Goal: Task Accomplishment & Management: Manage account settings

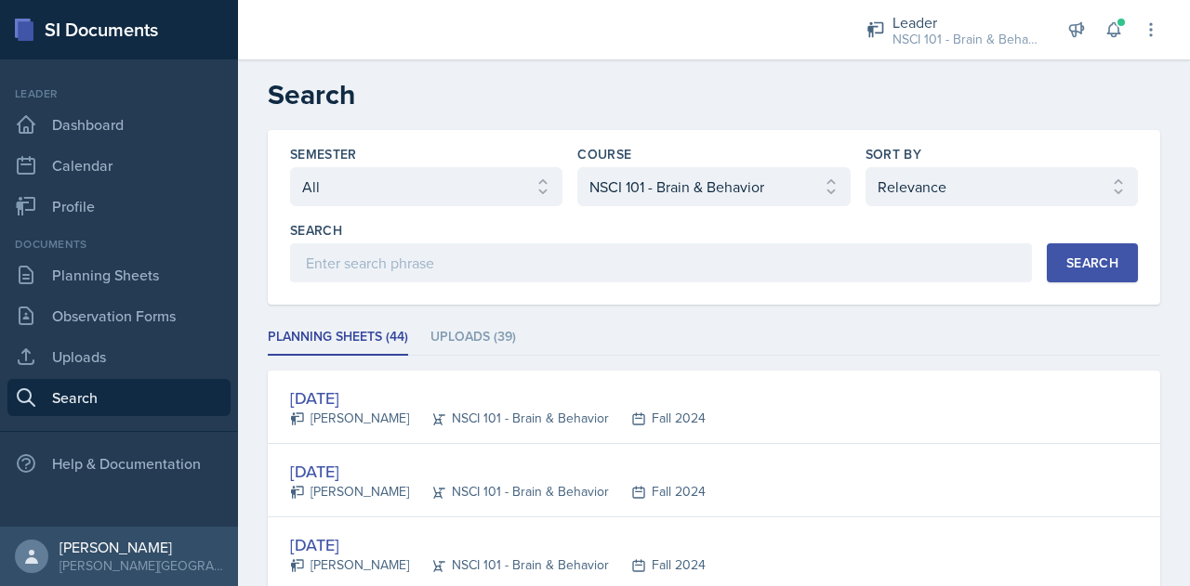
select select "all"
select select "81bb374f-e51e-405f-8b12-8170eea9df7e"
select select "1"
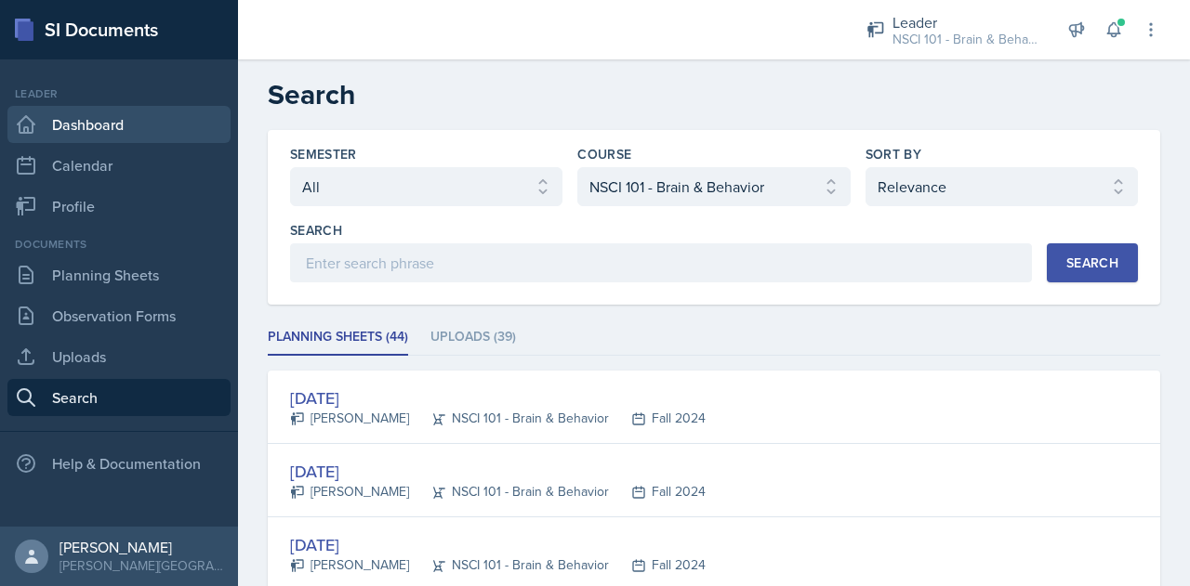
click at [113, 124] on link "Dashboard" at bounding box center [118, 124] width 223 height 37
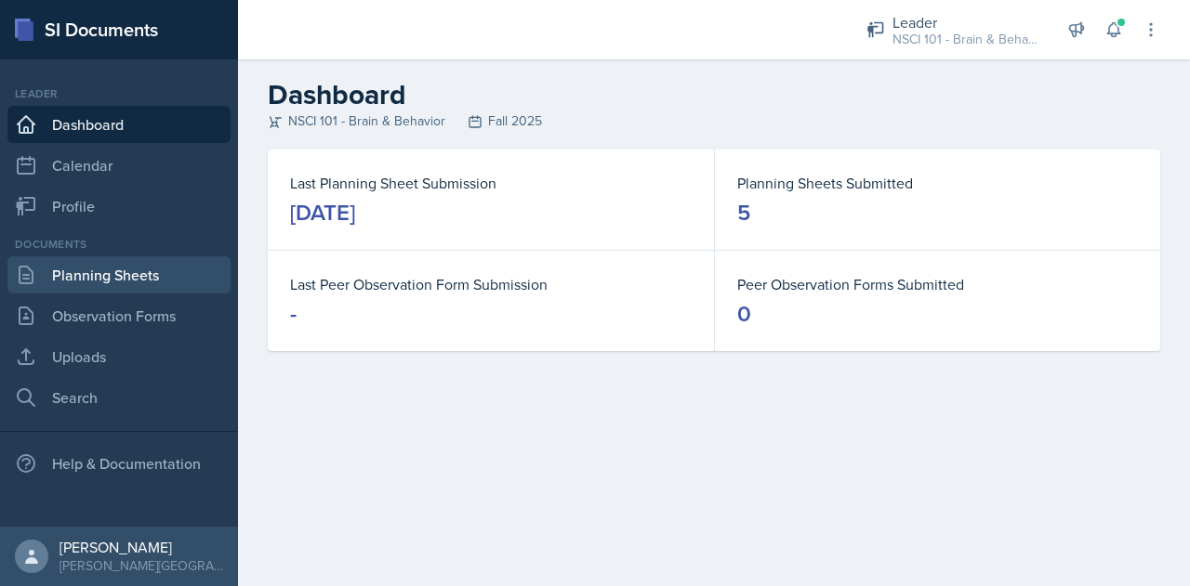
click at [92, 279] on link "Planning Sheets" at bounding box center [118, 274] width 223 height 37
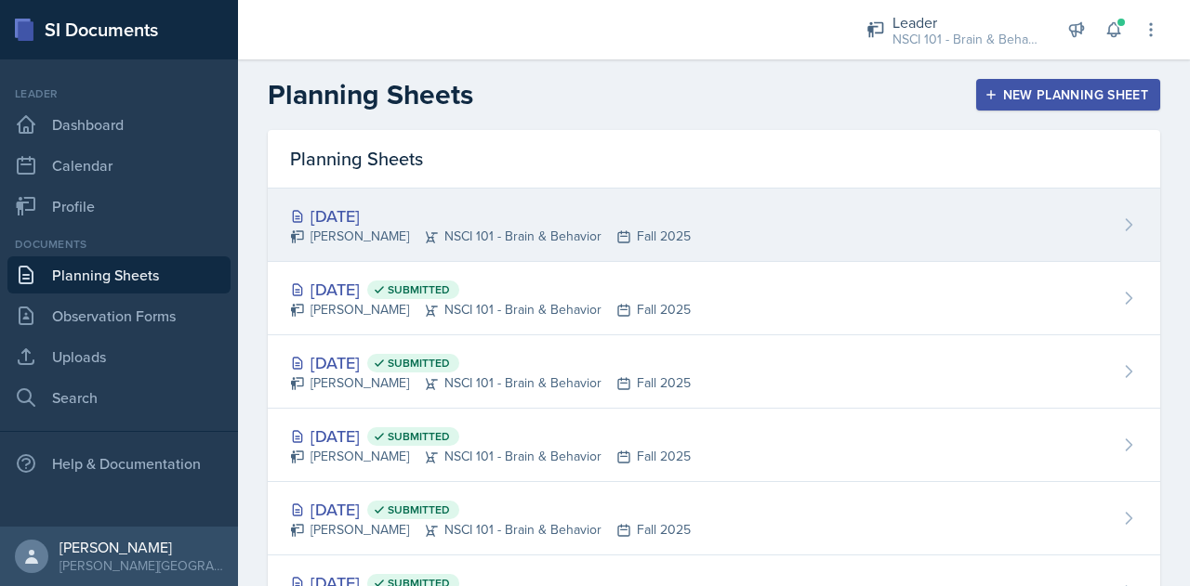
click at [379, 225] on div "[DATE]" at bounding box center [490, 216] width 401 height 25
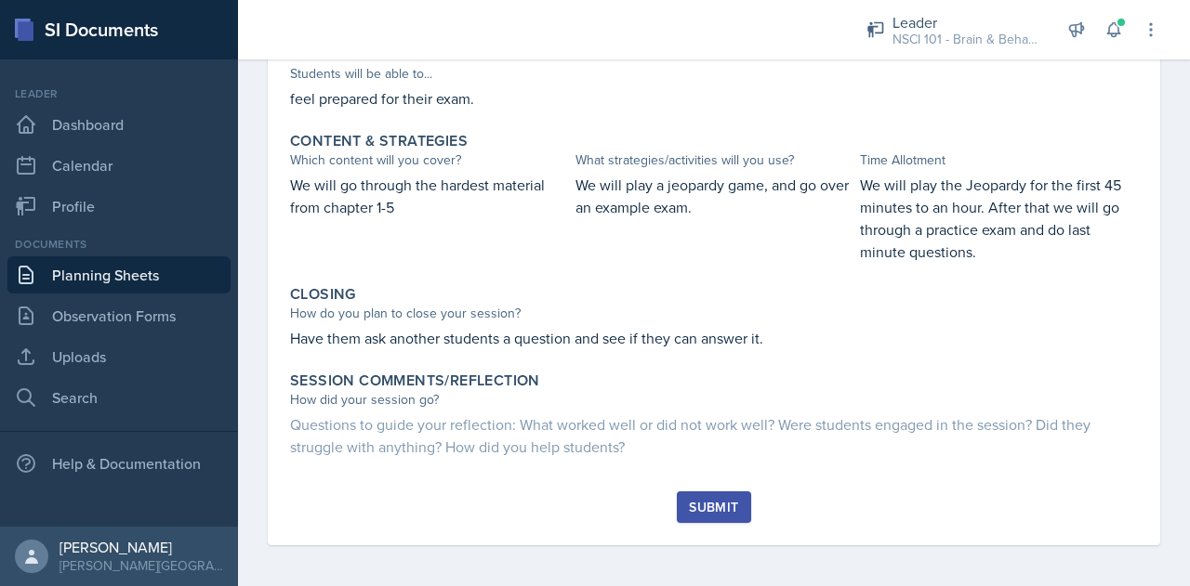
scroll to position [719, 0]
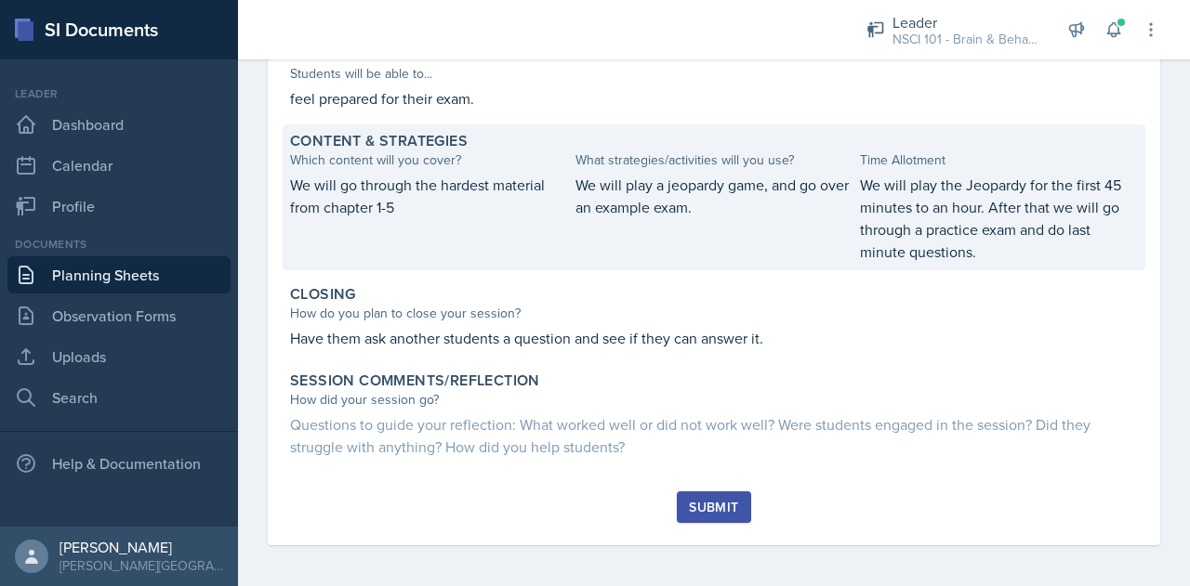
click at [773, 174] on p "We will play a jeopardy game, and go over an example exam." at bounding box center [714, 196] width 278 height 45
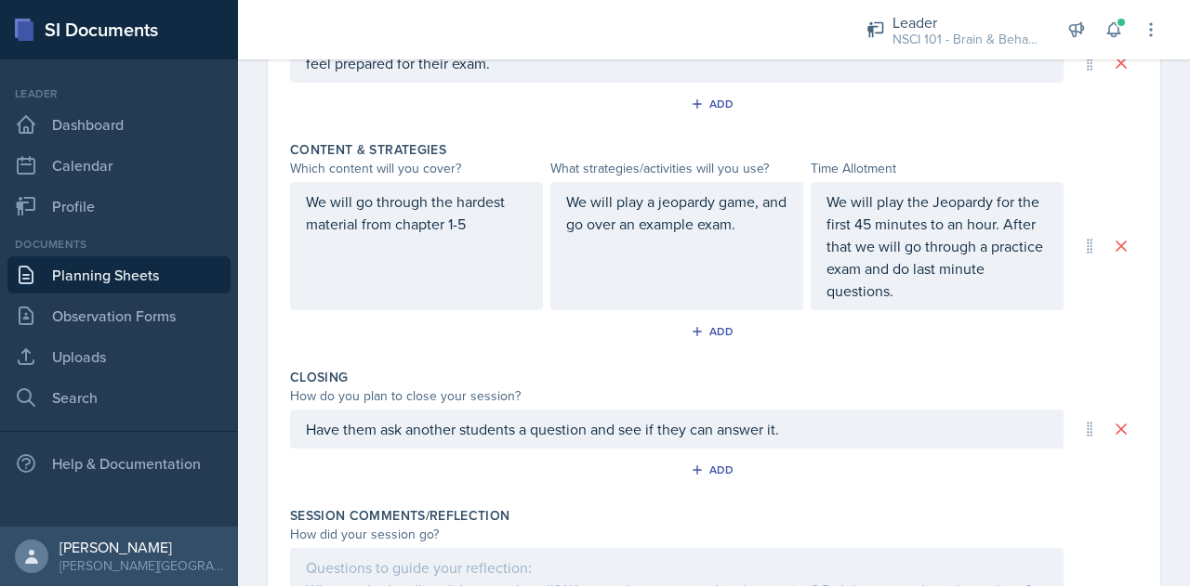
click at [673, 265] on div "We will play a jeopardy game, and go over an example exam." at bounding box center [676, 246] width 253 height 128
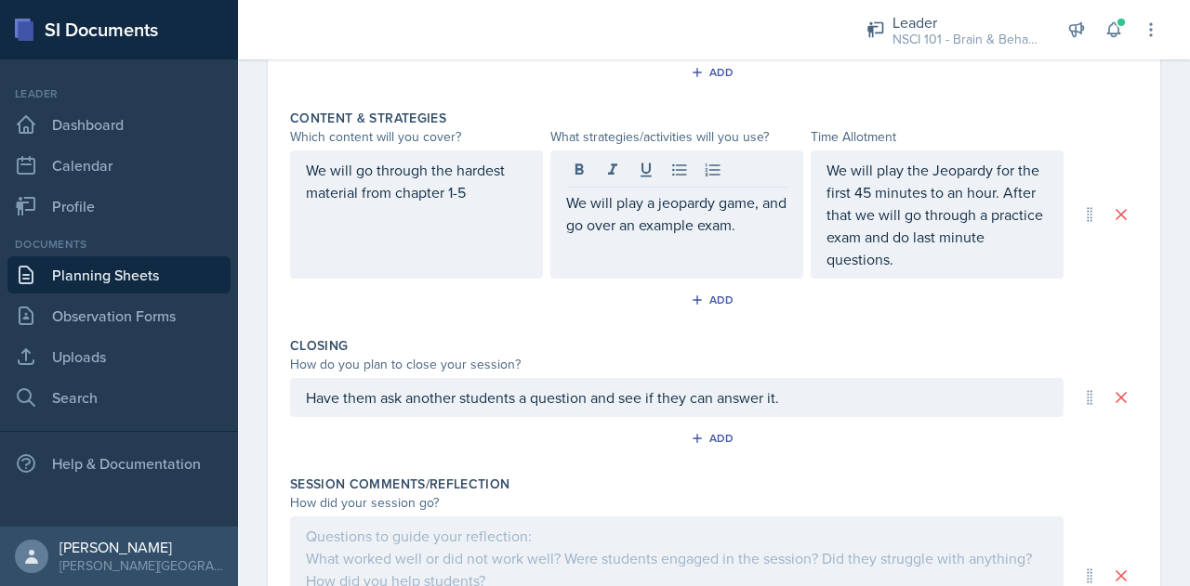
click at [767, 233] on div "We will play a jeopardy game, and go over an example exam." at bounding box center [676, 215] width 253 height 128
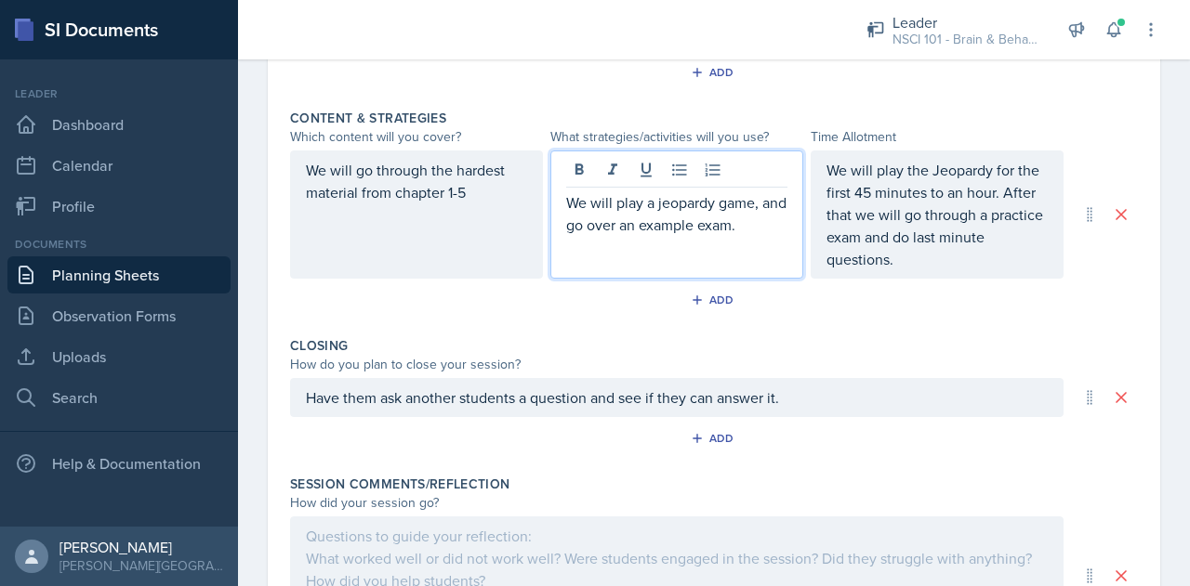
click at [766, 230] on p "We will play a jeopardy game, and go over an example exam." at bounding box center [676, 213] width 221 height 45
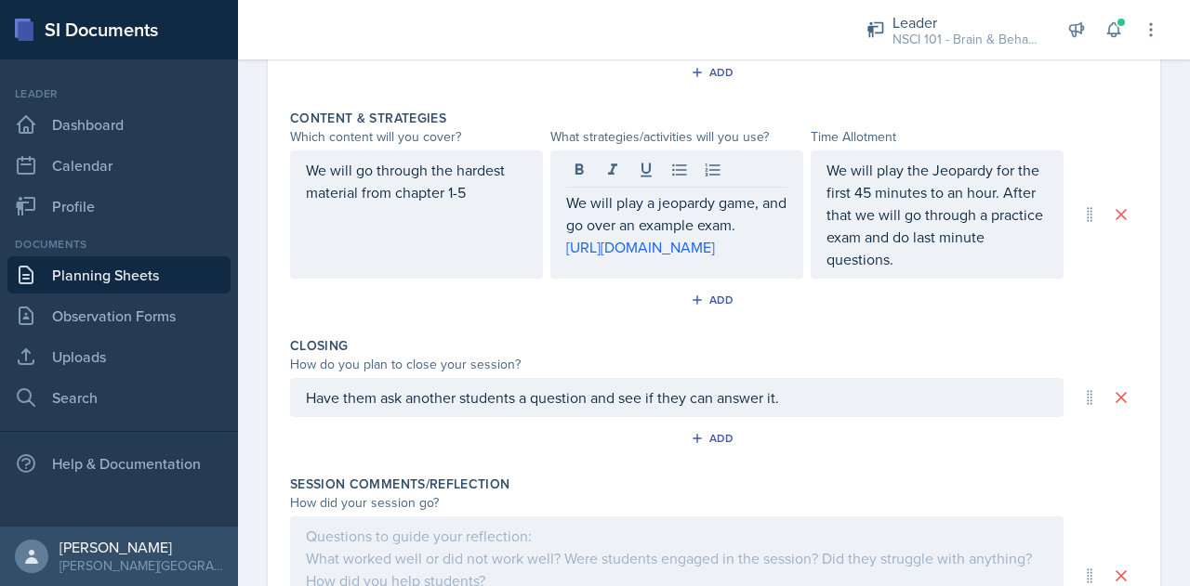
click at [801, 329] on div "Content & Strategies Which content will you cover? What strategies/activities w…" at bounding box center [714, 215] width 848 height 228
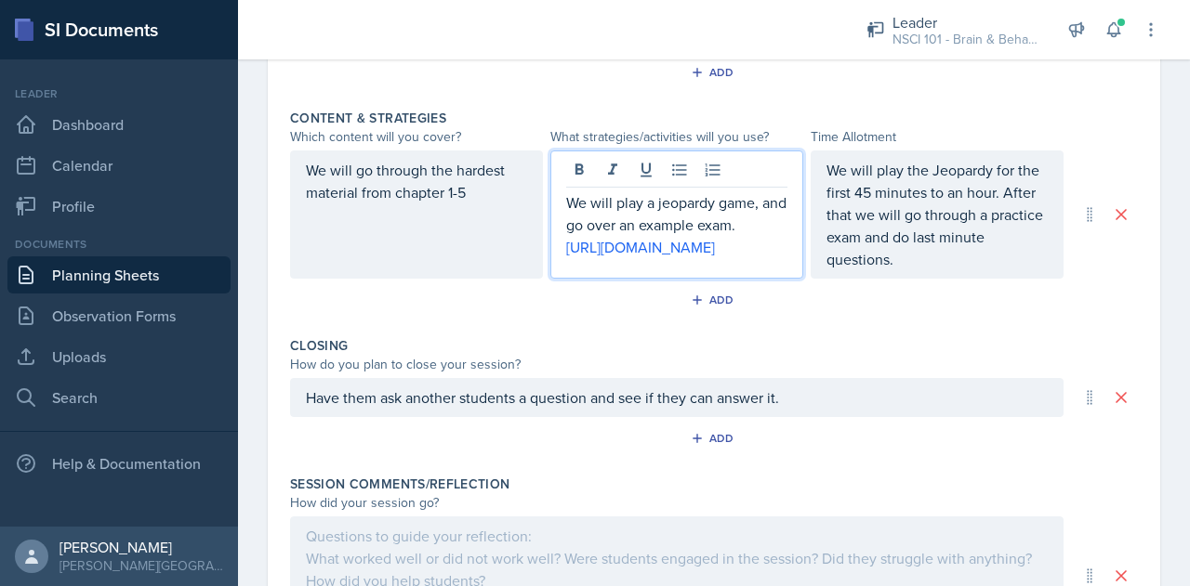
click at [697, 191] on p "We will play a jeopardy game, and go over an example exam." at bounding box center [676, 213] width 221 height 45
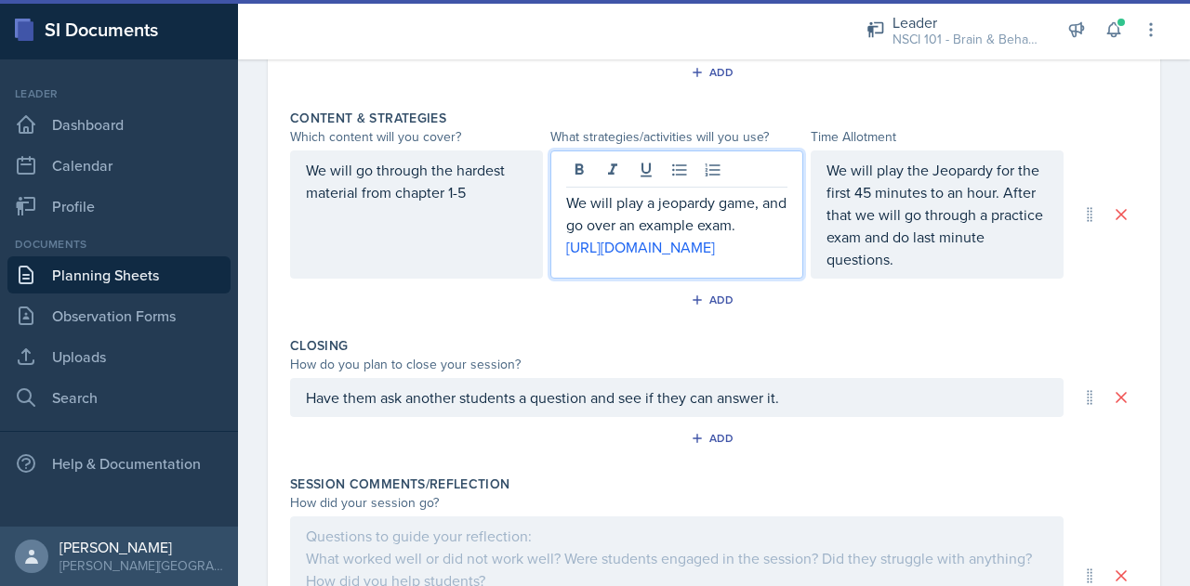
click at [700, 227] on p "We will play a jeopardy game, and go over an example exam." at bounding box center [676, 213] width 221 height 45
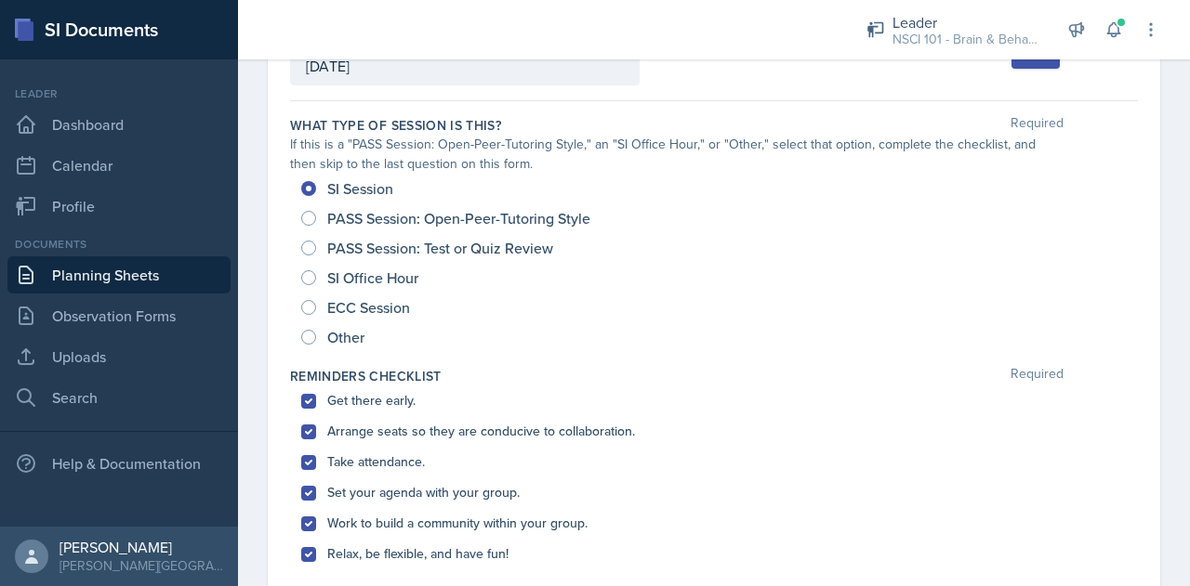
scroll to position [0, 0]
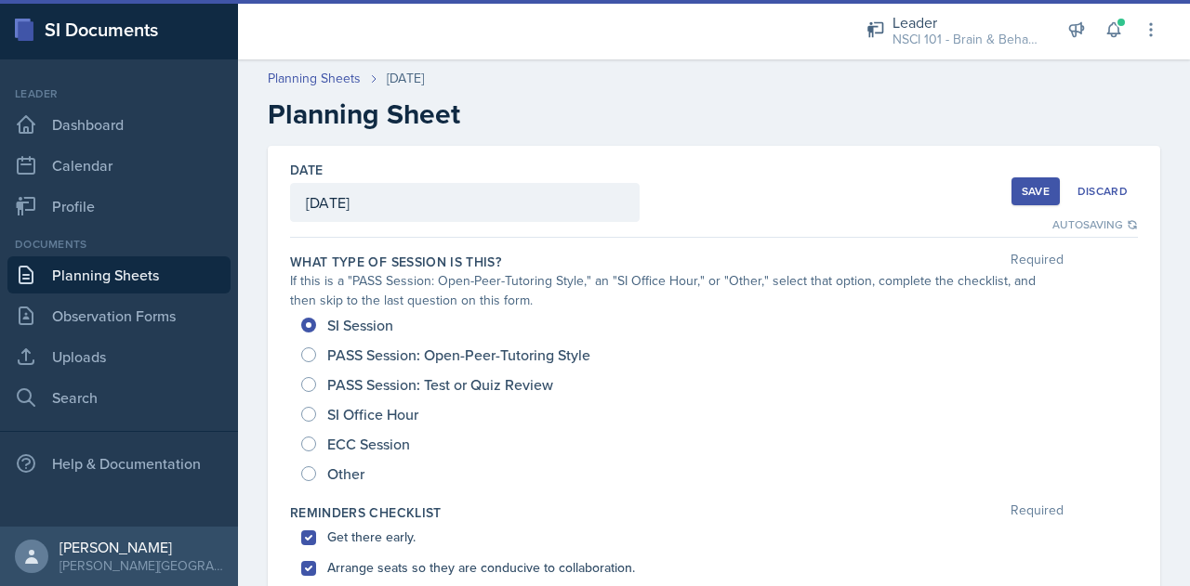
click at [1028, 191] on div "Save" at bounding box center [1035, 191] width 28 height 15
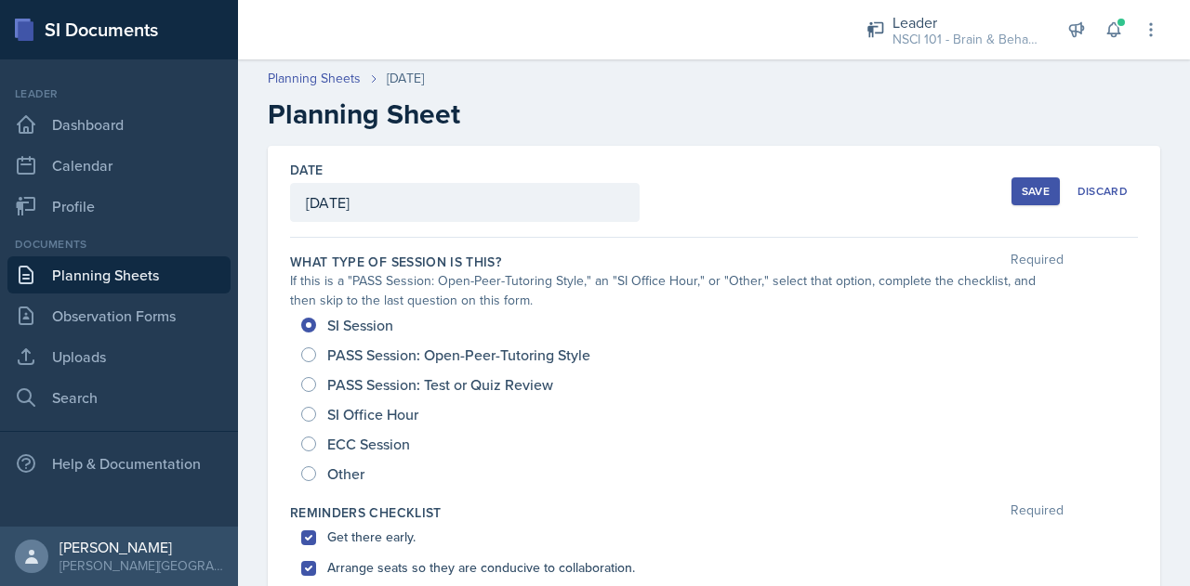
click at [1032, 196] on div "Save" at bounding box center [1035, 191] width 28 height 15
